Goal: Transaction & Acquisition: Obtain resource

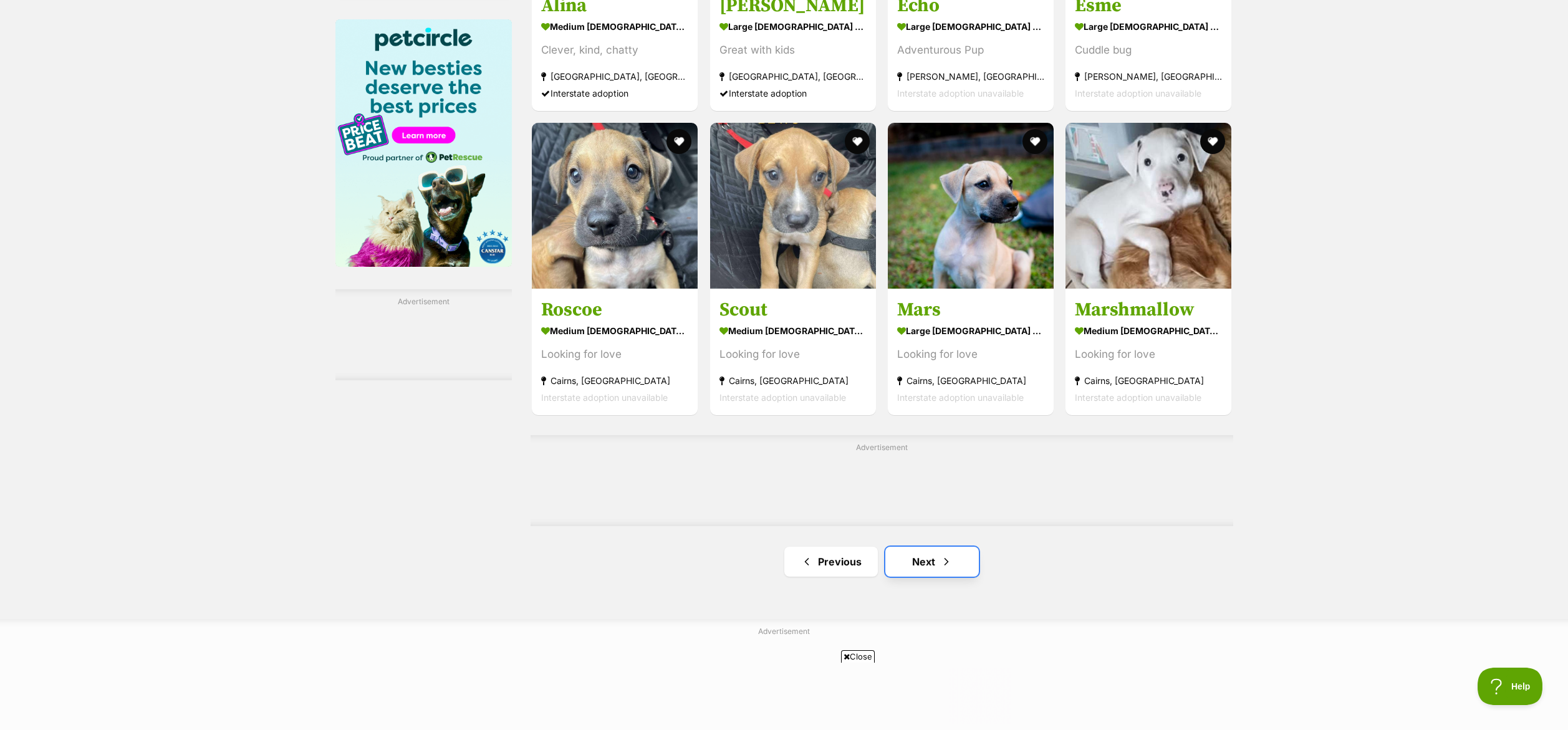
click at [961, 572] on link "Next" at bounding box center [932, 562] width 94 height 30
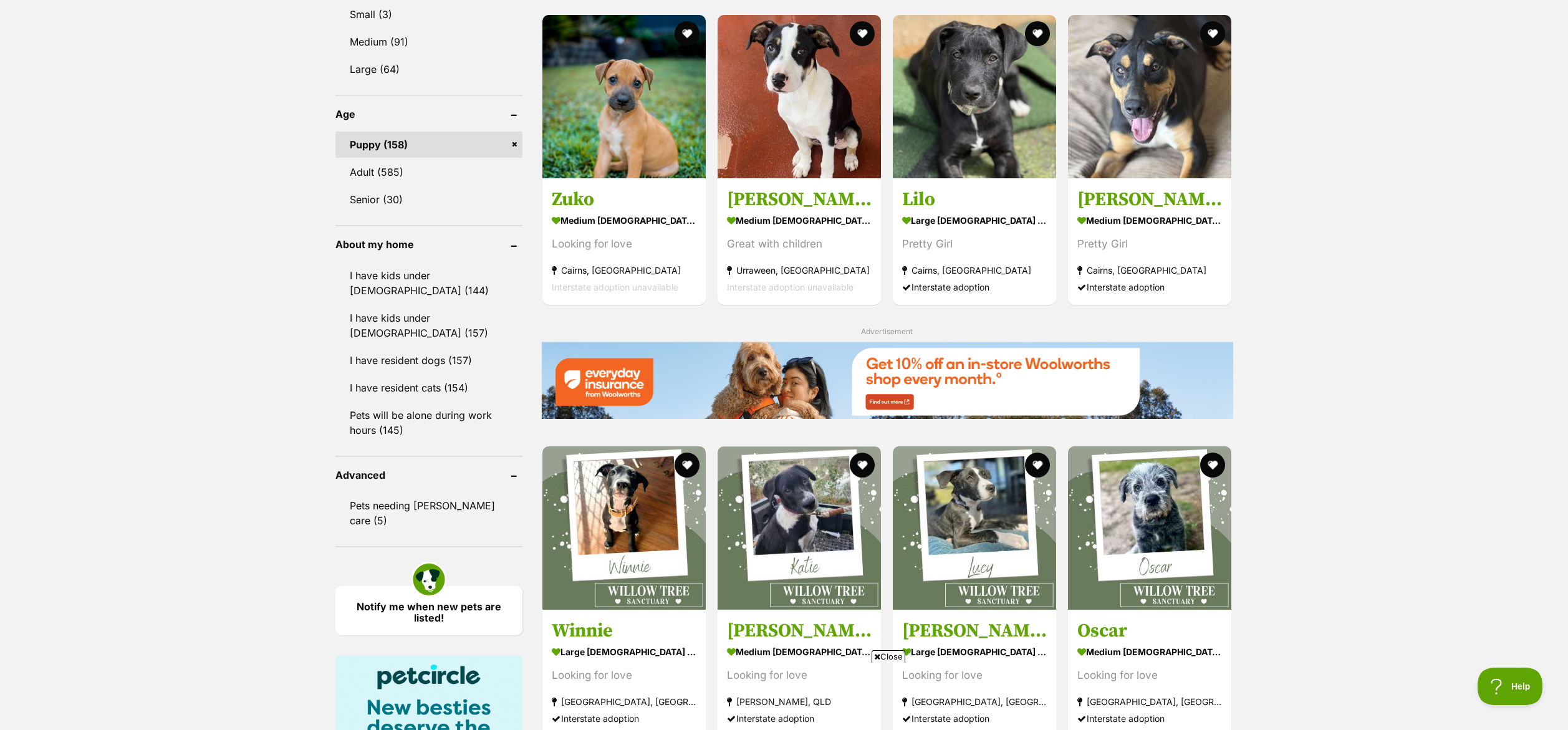
click at [875, 659] on icon at bounding box center [877, 657] width 6 height 8
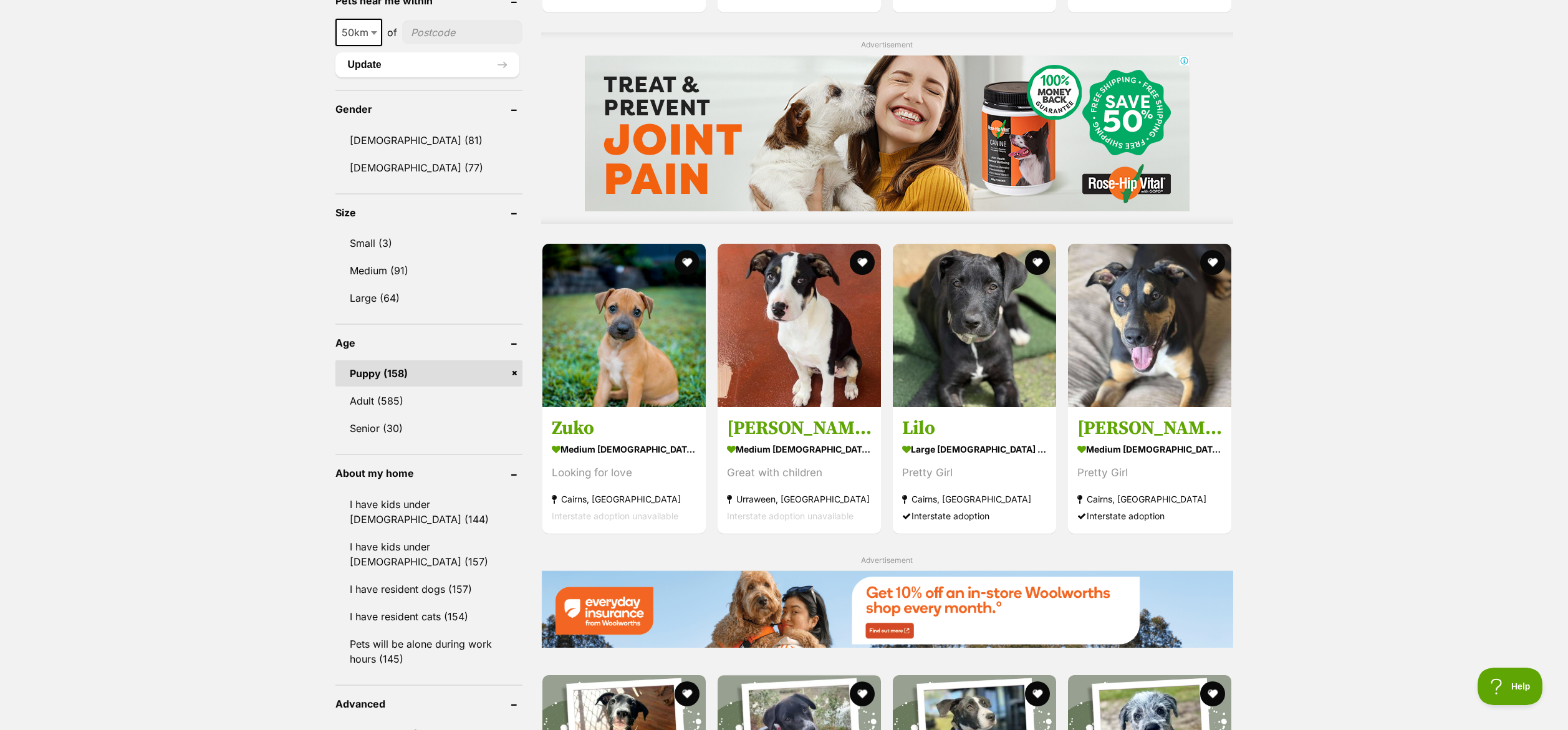
scroll to position [1001, 0]
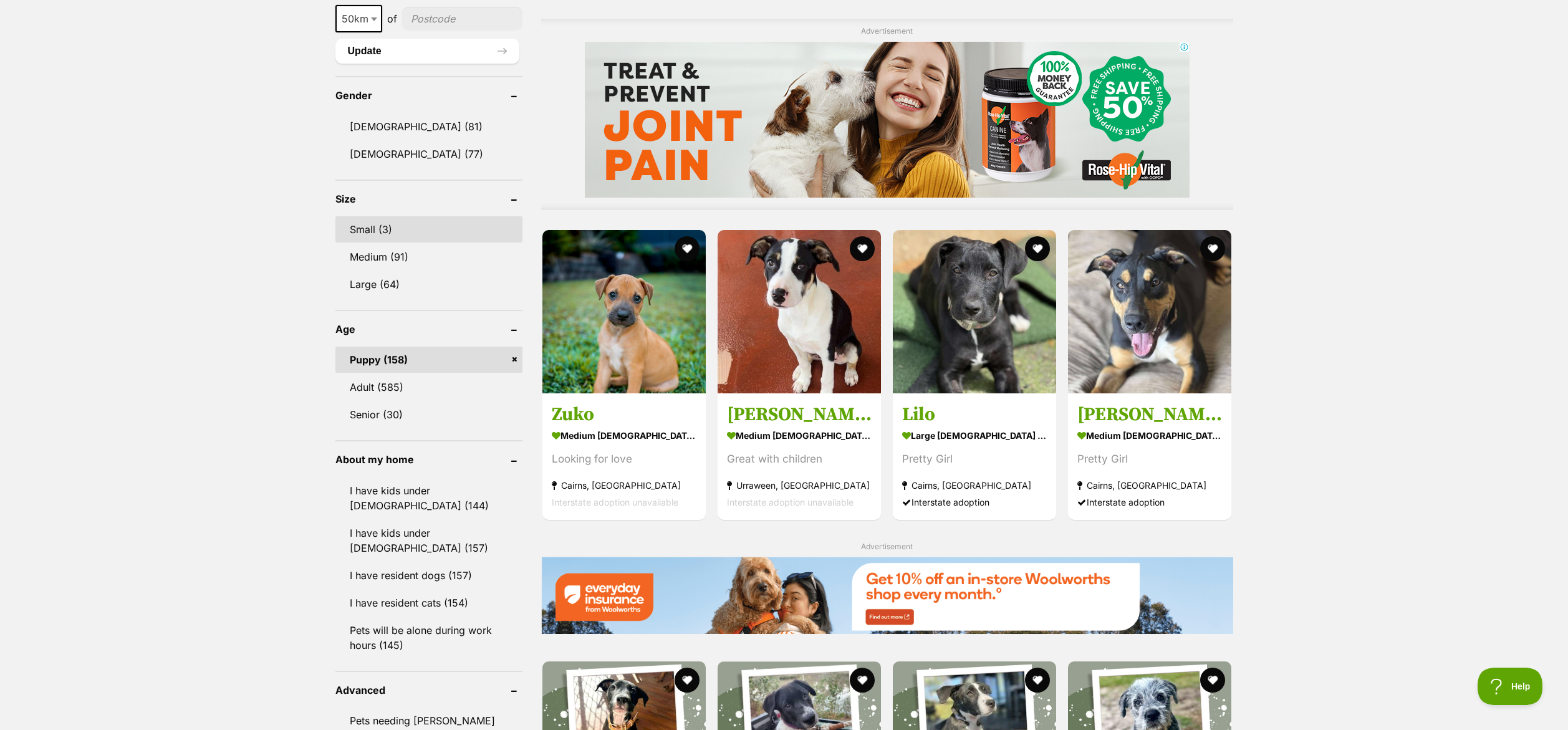
click at [389, 227] on link "Small (3)" at bounding box center [429, 230] width 187 height 26
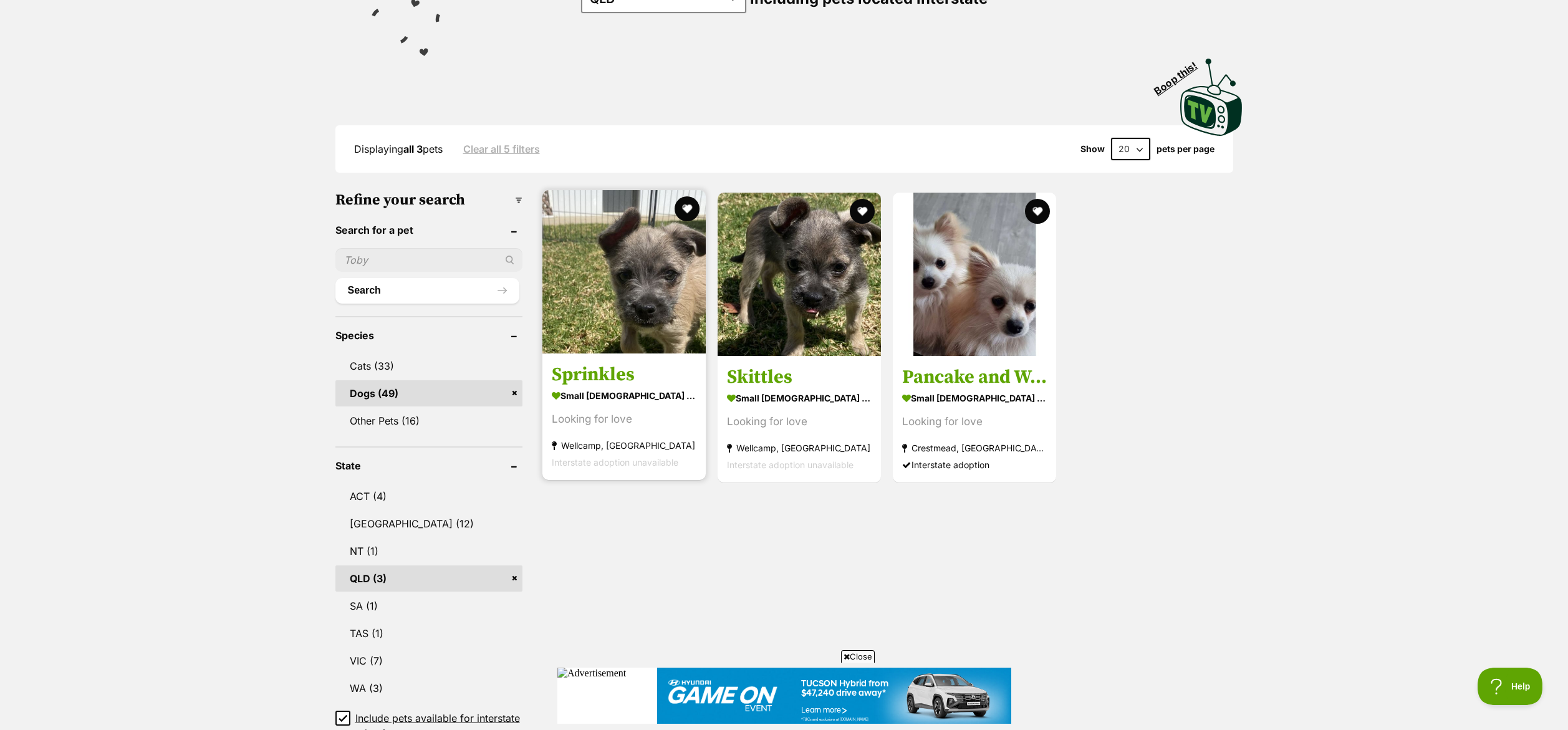
click at [611, 248] on img at bounding box center [624, 271] width 163 height 163
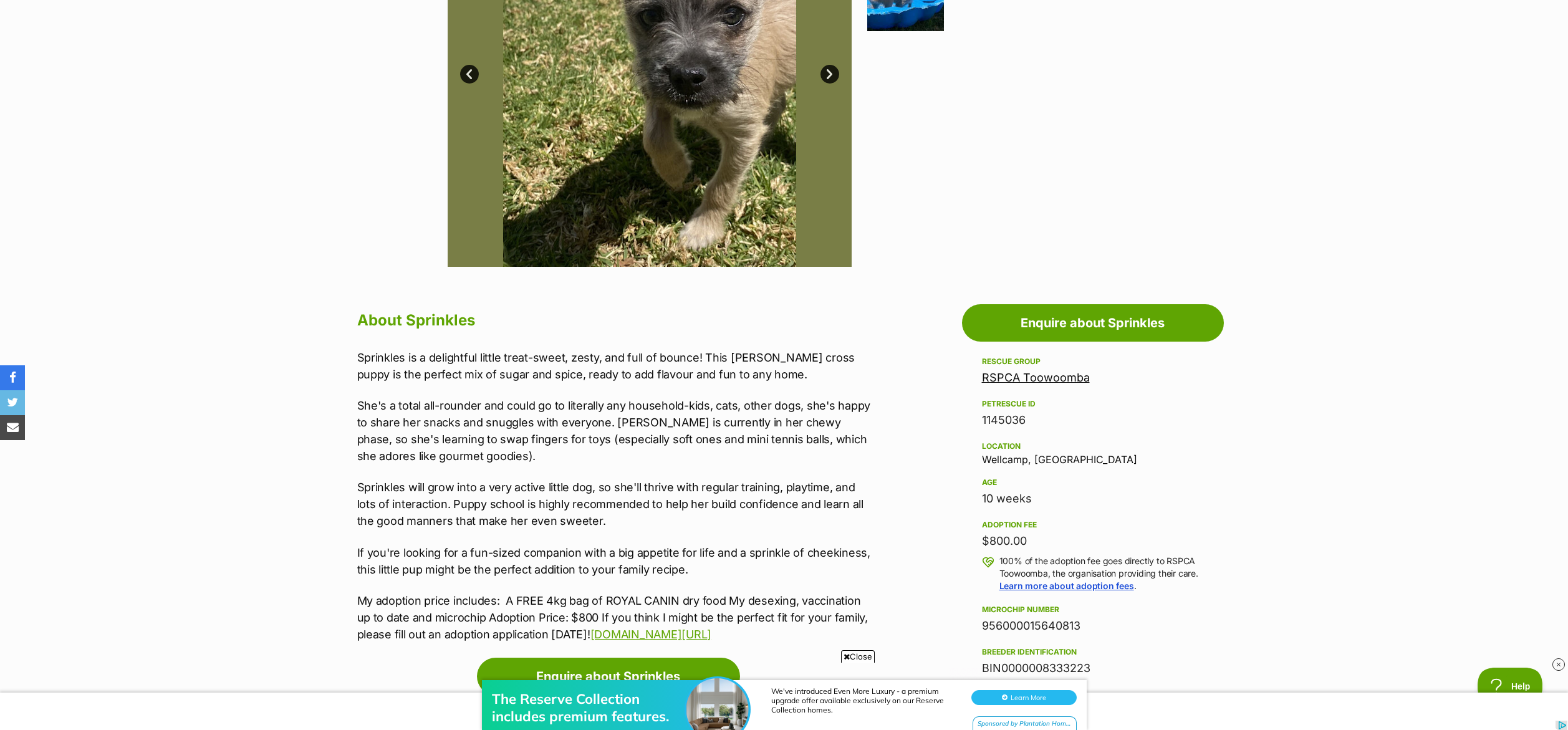
scroll to position [397, 0]
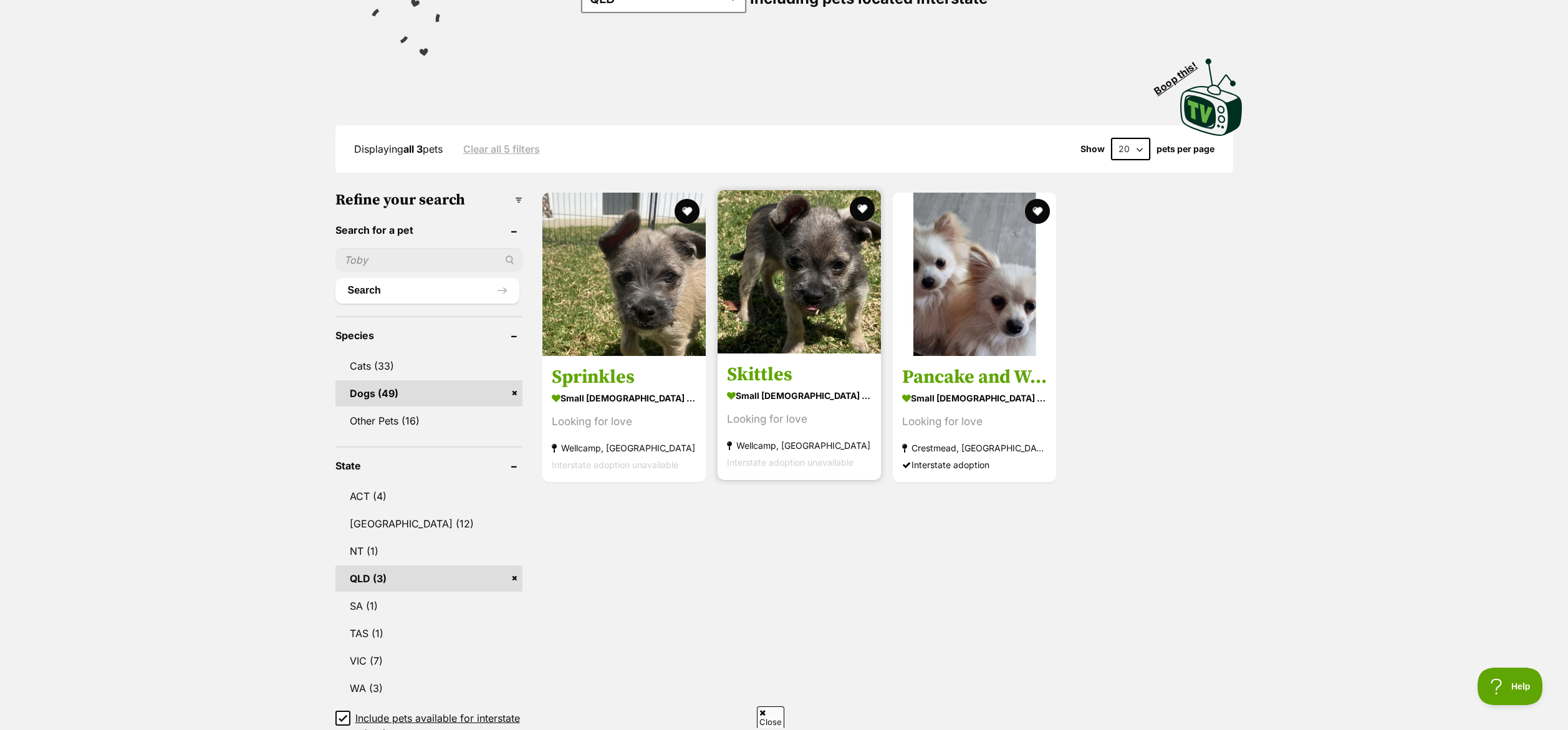
click at [848, 263] on img at bounding box center [799, 271] width 163 height 163
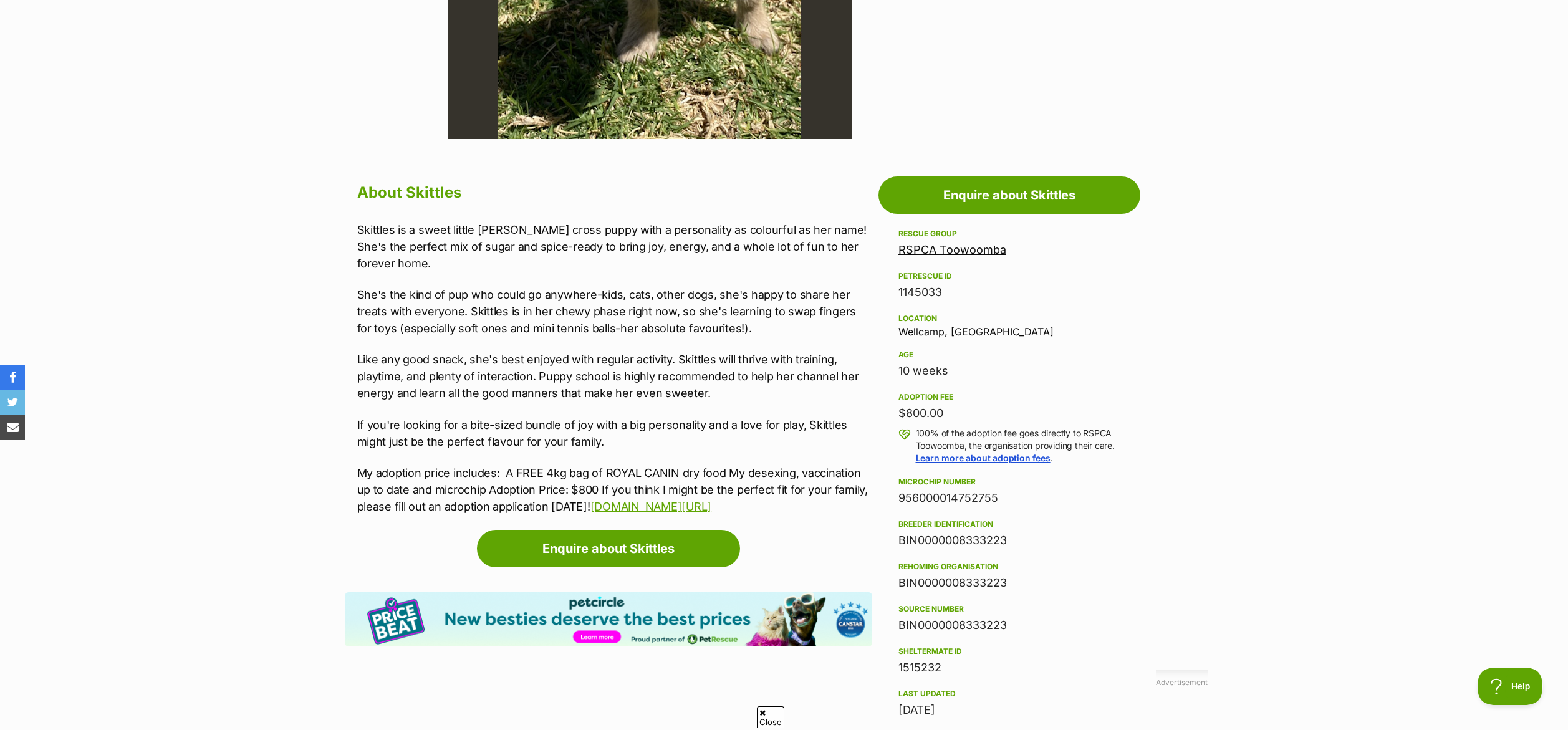
scroll to position [546, 0]
